Goal: Information Seeking & Learning: Learn about a topic

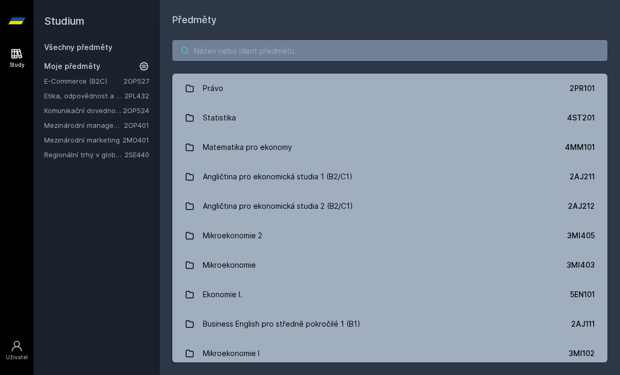
click at [511, 44] on input "search" at bounding box center [389, 50] width 435 height 21
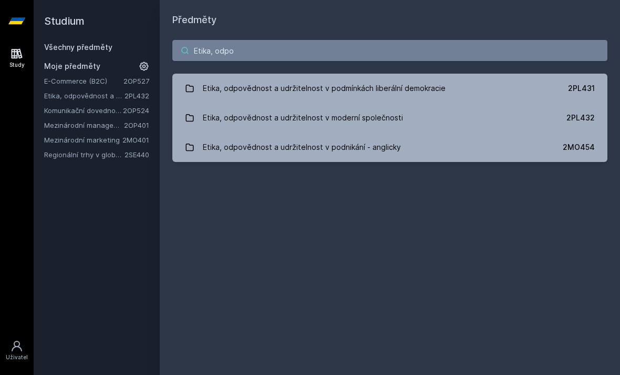
type input "Etika, odpo"
click at [578, 116] on div "2PL432" at bounding box center [581, 117] width 28 height 11
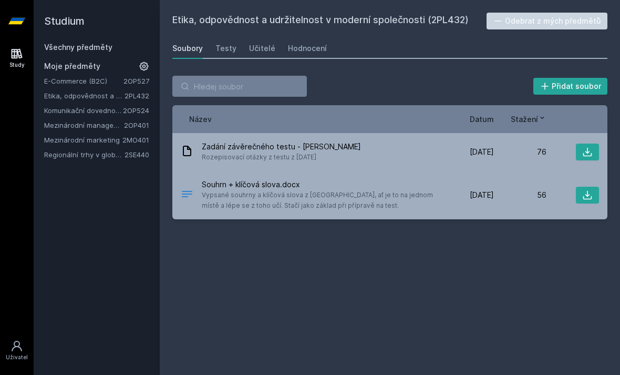
click at [263, 48] on div "Učitelé" at bounding box center [262, 48] width 26 height 11
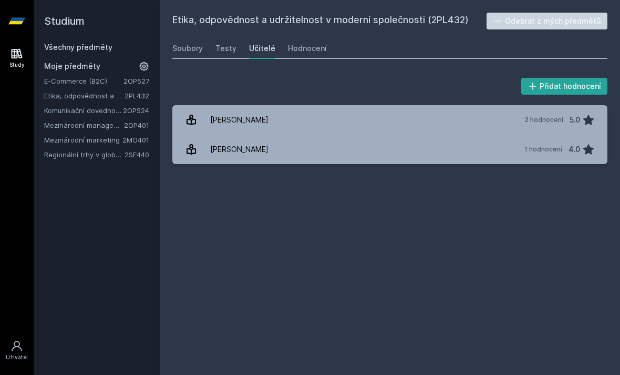
click at [301, 51] on div "Hodnocení" at bounding box center [307, 48] width 39 height 11
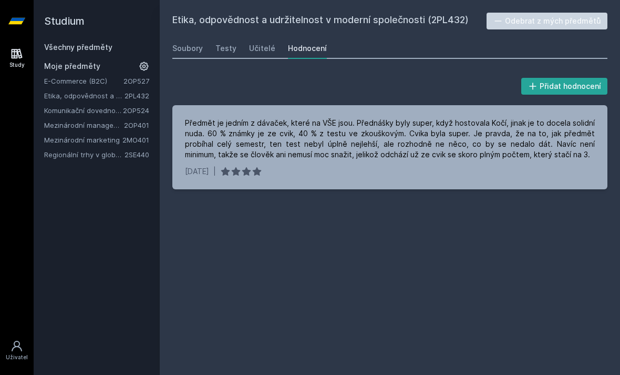
click at [188, 42] on link "Soubory" at bounding box center [187, 48] width 30 height 21
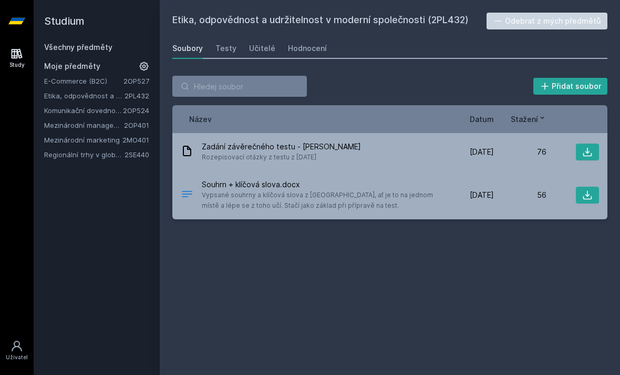
click at [308, 198] on span "Vypsané souhrny a klíčová slova z [GEOGRAPHIC_DATA], ať je to na jednom místě a…" at bounding box center [319, 200] width 235 height 21
click at [183, 150] on icon at bounding box center [187, 151] width 13 height 13
click at [188, 156] on icon at bounding box center [187, 151] width 8 height 11
click at [587, 193] on icon at bounding box center [587, 195] width 11 height 11
click at [582, 202] on button at bounding box center [587, 195] width 23 height 17
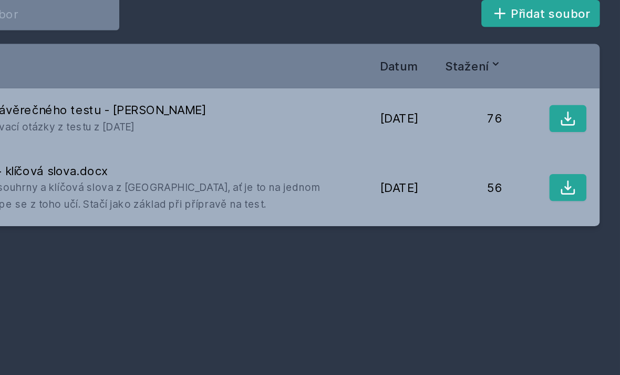
scroll to position [0, 1]
click at [582, 190] on icon at bounding box center [587, 195] width 11 height 11
